Goal: Task Accomplishment & Management: Use online tool/utility

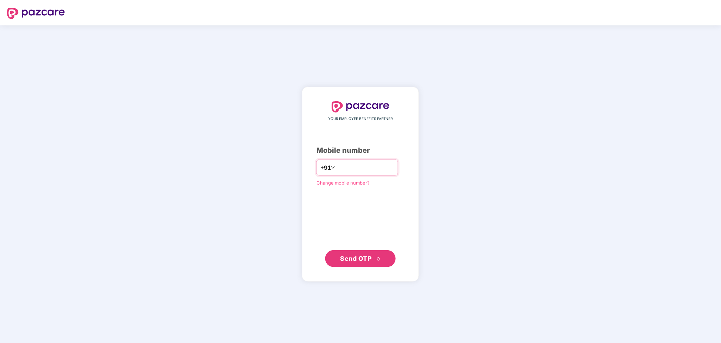
type input "**********"
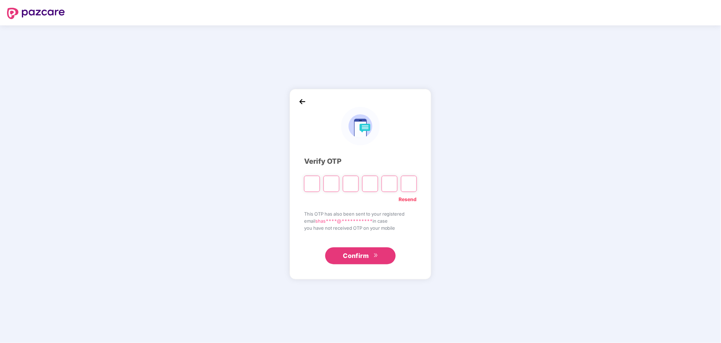
paste input "*"
type input "*"
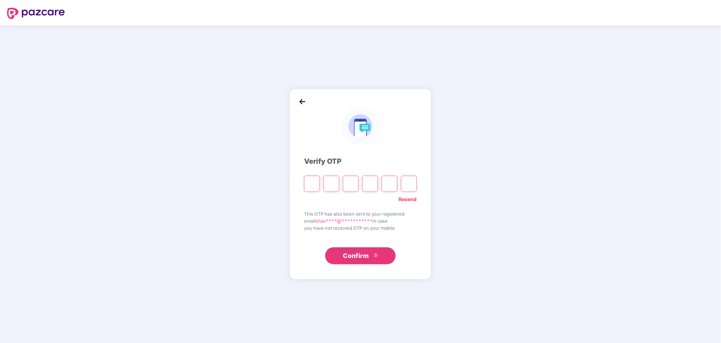
type input "*"
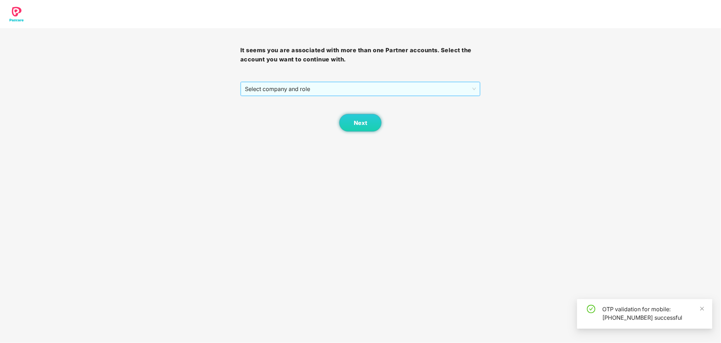
click at [314, 89] on span "Select company and role" at bounding box center [360, 88] width 231 height 13
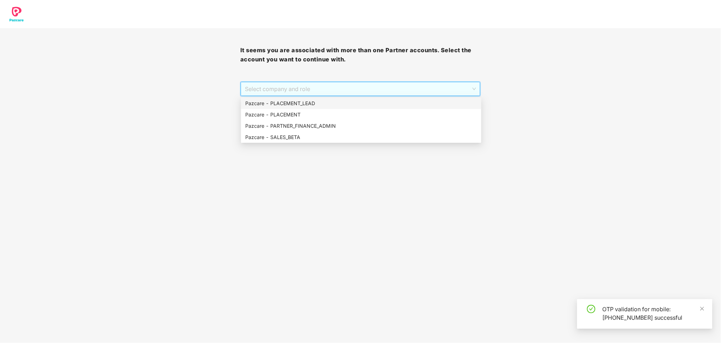
click at [312, 98] on div "Pazcare - PLACEMENT_LEAD" at bounding box center [361, 103] width 240 height 11
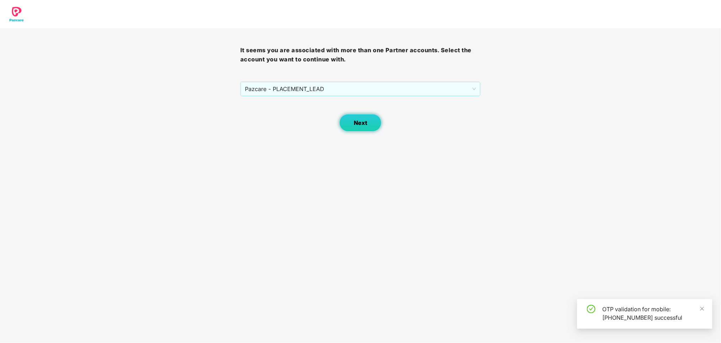
click at [362, 123] on span "Next" at bounding box center [360, 123] width 13 height 7
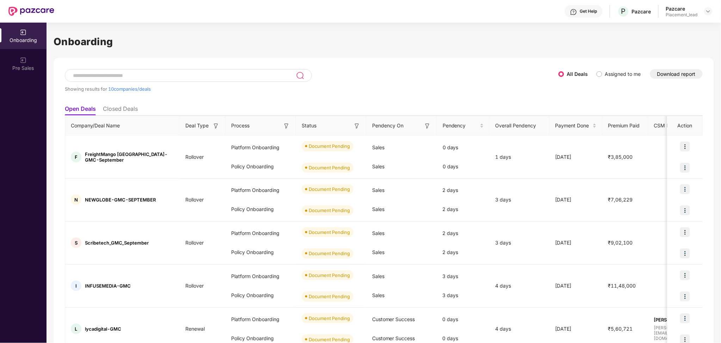
click at [690, 77] on button "Download report" at bounding box center [676, 74] width 53 height 10
